Goal: Navigation & Orientation: Find specific page/section

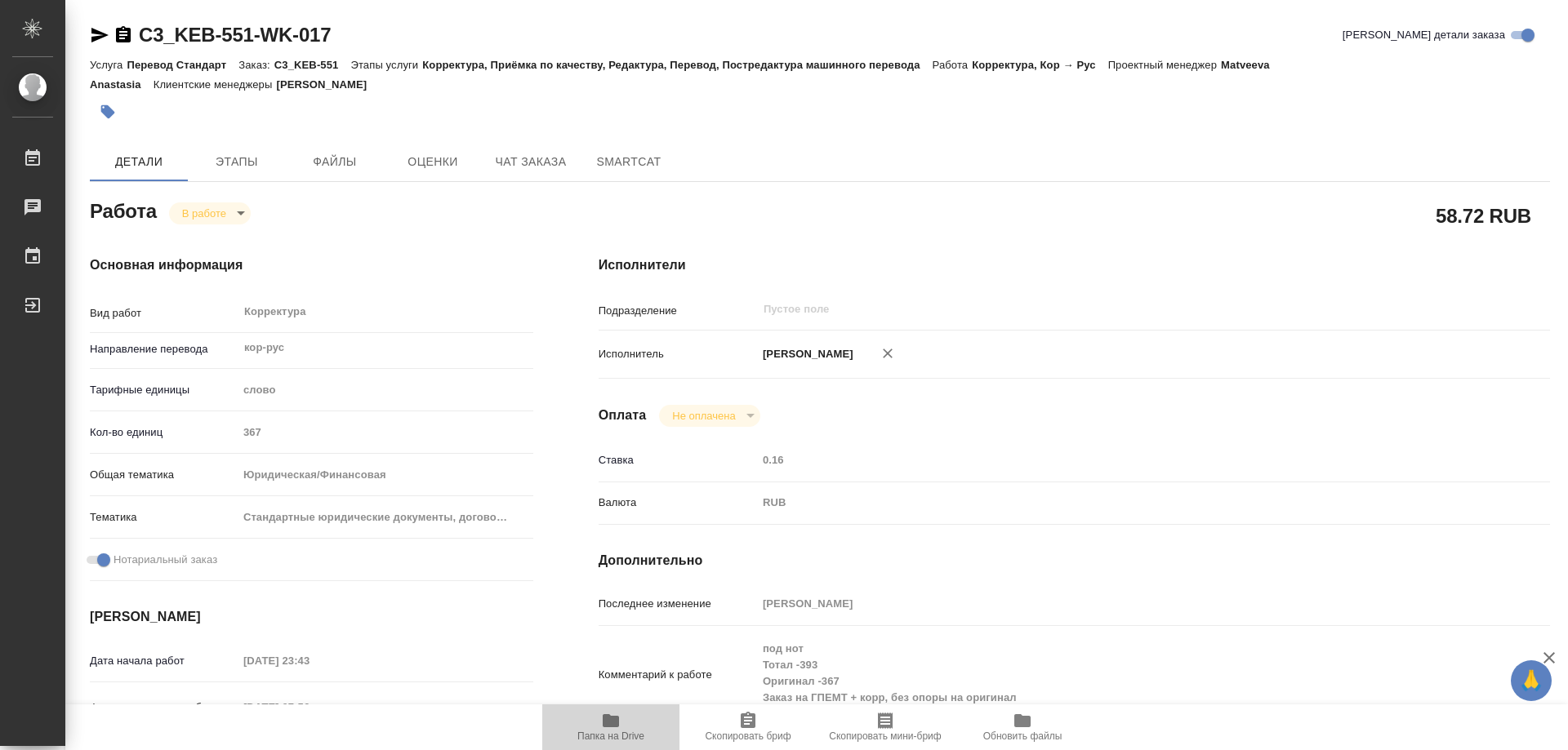
click at [624, 728] on span "Папка на Drive" at bounding box center [611, 727] width 118 height 31
drag, startPoint x: 121, startPoint y: 32, endPoint x: 261, endPoint y: 474, distance: 463.6
click at [121, 40] on icon "button" at bounding box center [124, 35] width 19 height 19
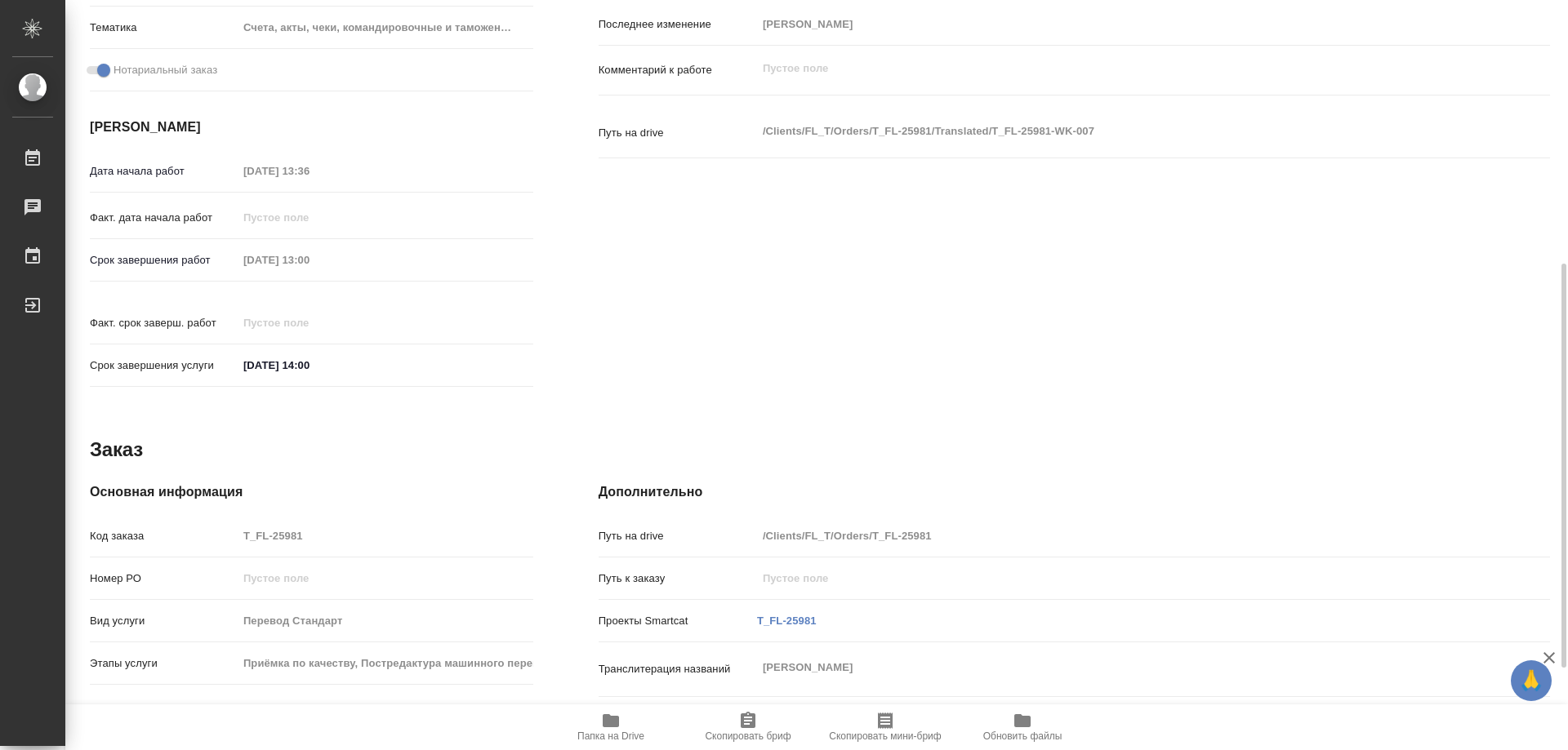
scroll to position [643, 0]
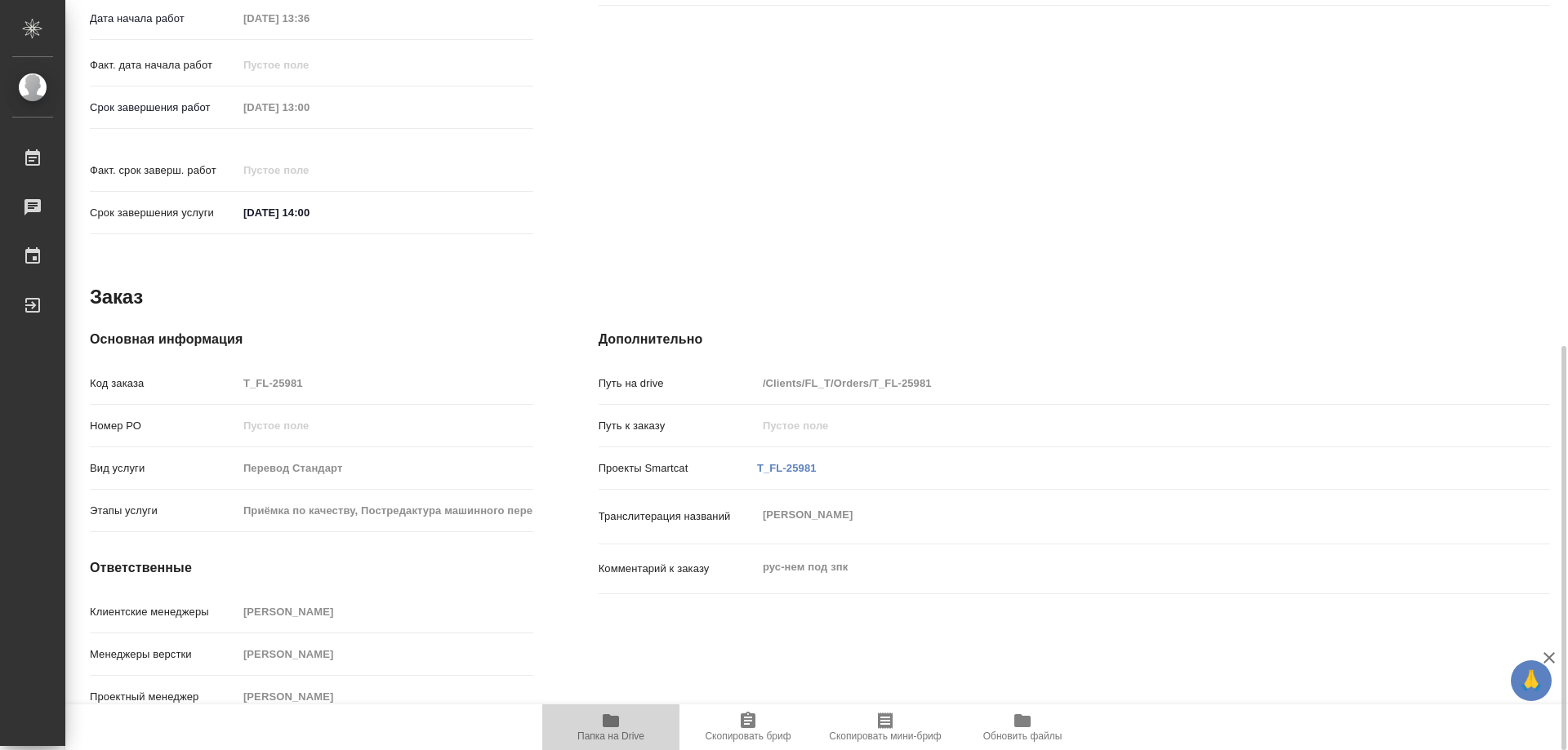
click at [630, 714] on span "Папка на Drive" at bounding box center [611, 727] width 118 height 31
